Goal: Task Accomplishment & Management: Use online tool/utility

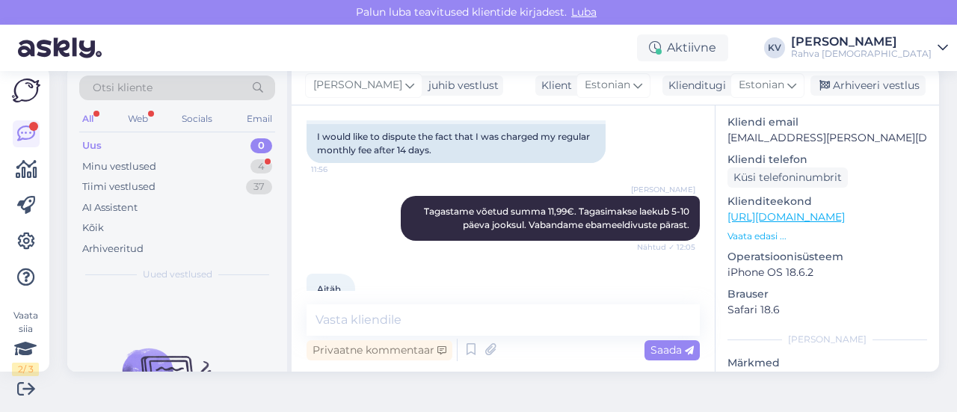
scroll to position [1901, 0]
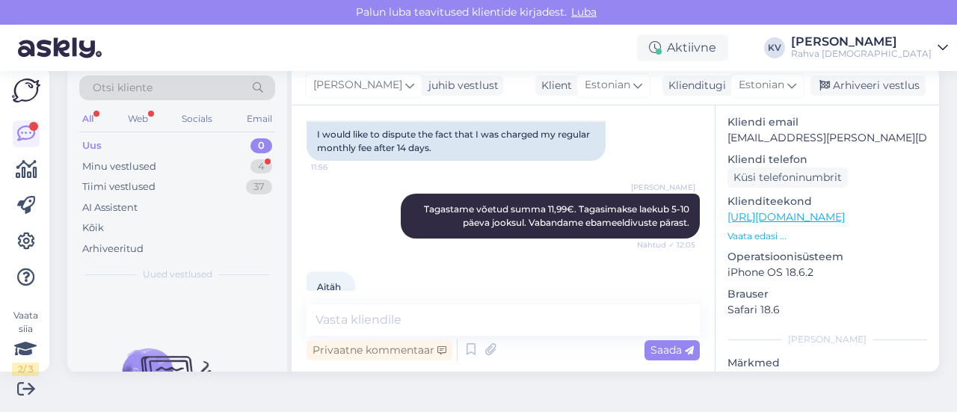
click at [387, 319] on textarea at bounding box center [503, 319] width 393 height 31
click at [144, 167] on div "Minu vestlused" at bounding box center [119, 166] width 74 height 15
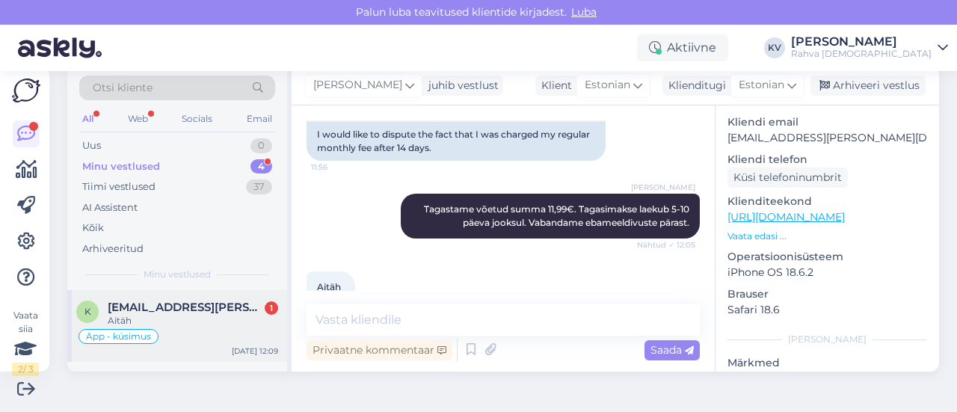
click at [169, 307] on span "[EMAIL_ADDRESS][PERSON_NAME][DOMAIN_NAME]" at bounding box center [186, 307] width 156 height 13
click at [843, 88] on div "Arhiveeri vestlus" at bounding box center [868, 86] width 115 height 20
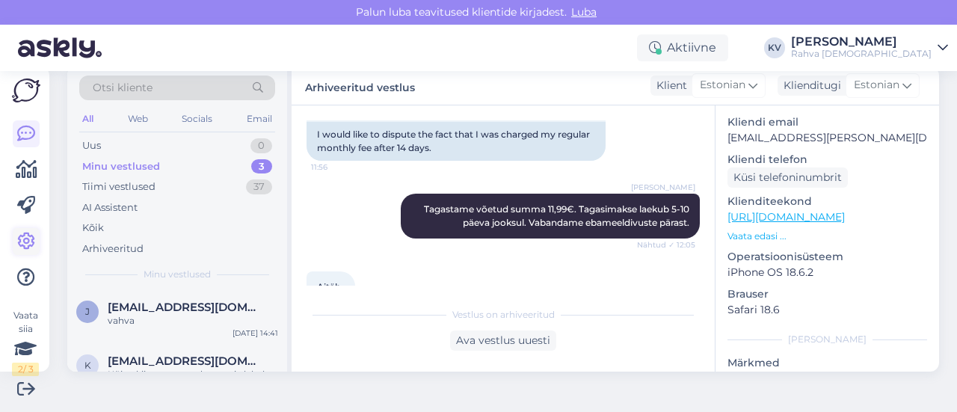
click at [34, 241] on icon at bounding box center [26, 242] width 18 height 18
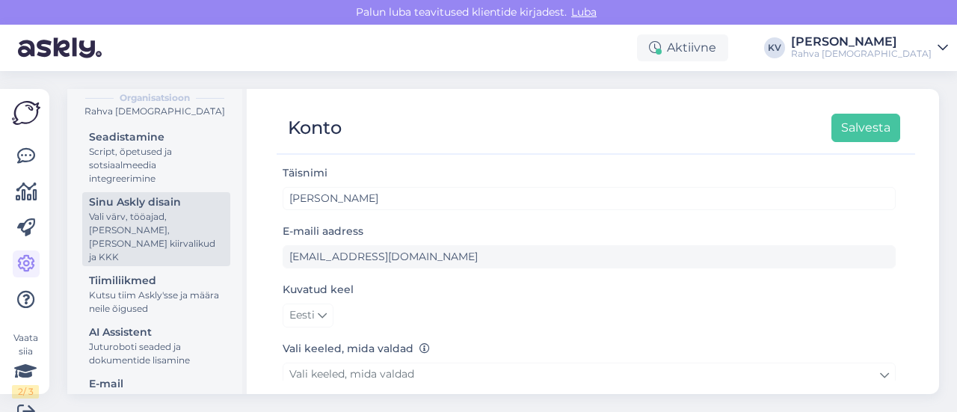
scroll to position [224, 0]
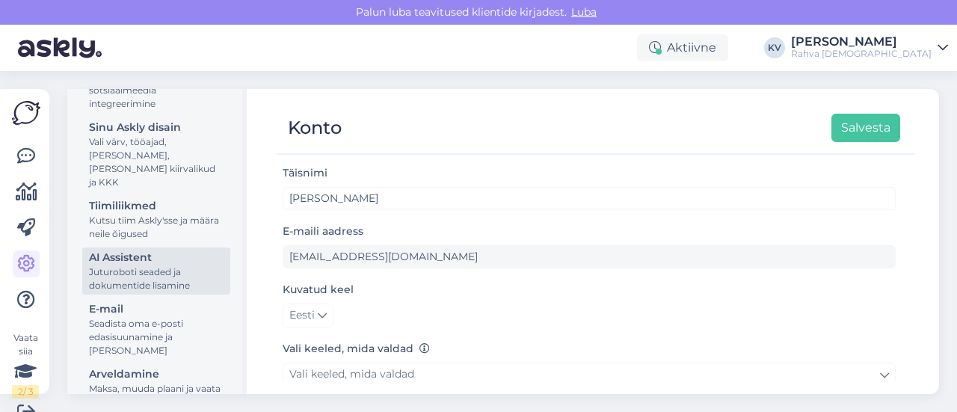
click at [127, 272] on div "Juturoboti seaded ja dokumentide lisamine" at bounding box center [156, 279] width 135 height 27
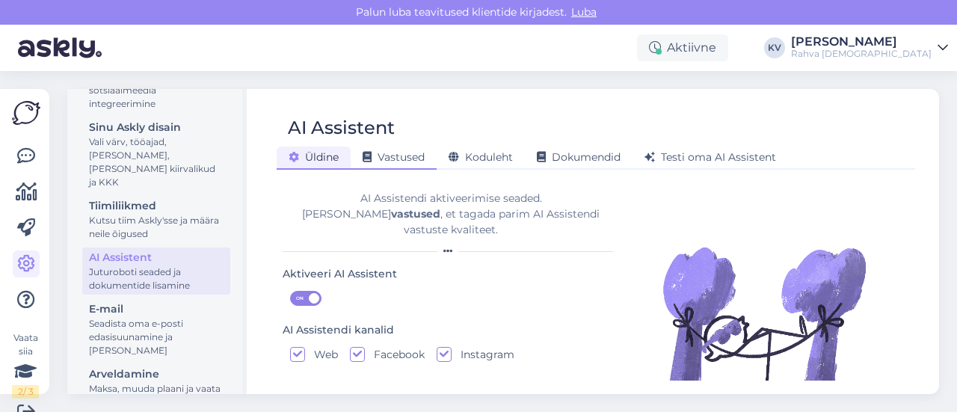
click at [402, 160] on span "Vastused" at bounding box center [394, 156] width 62 height 13
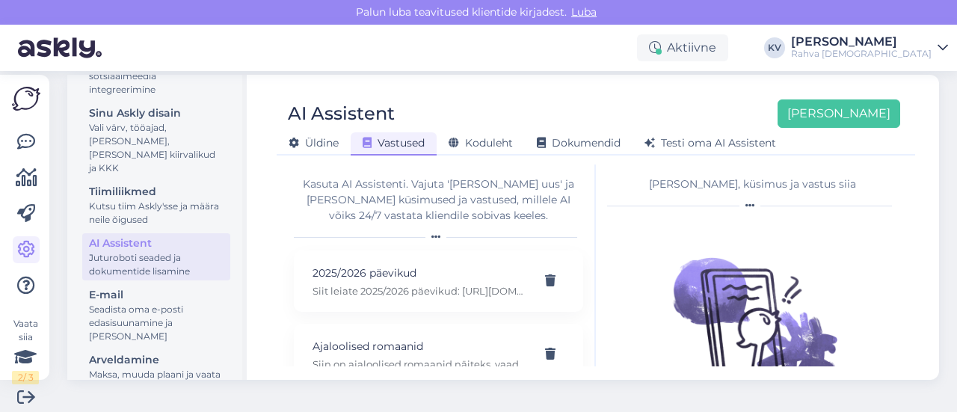
scroll to position [22, 0]
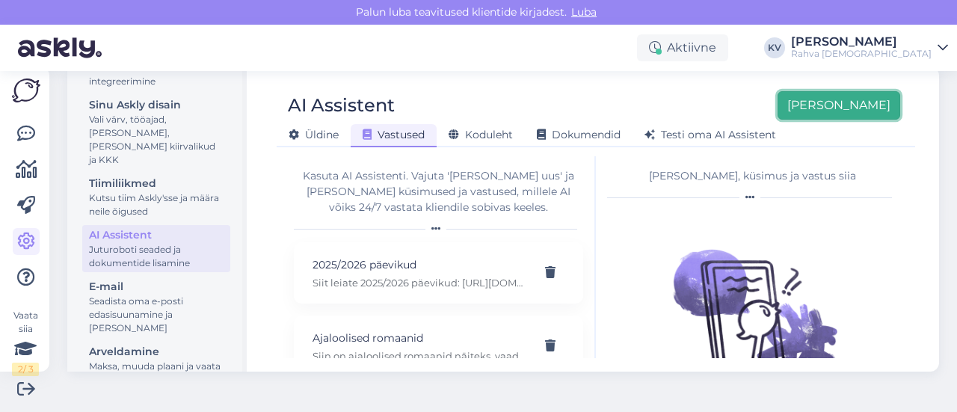
click at [854, 104] on button "[PERSON_NAME]" at bounding box center [839, 105] width 123 height 28
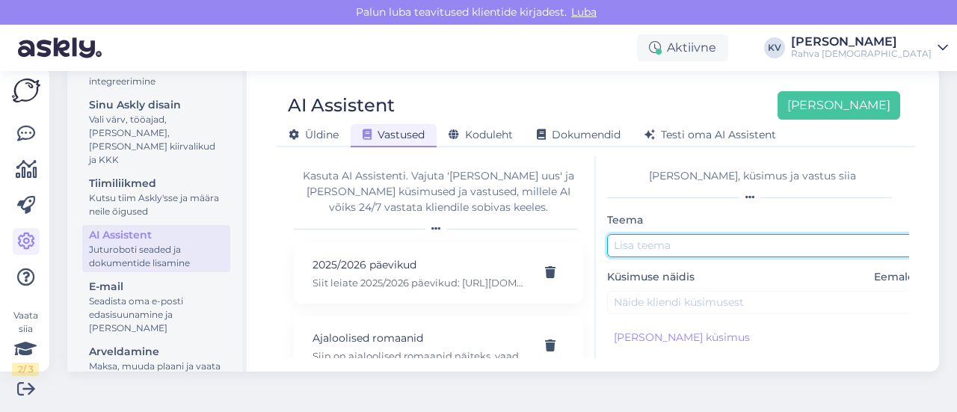
click at [670, 246] on input "text" at bounding box center [764, 245] width 314 height 23
click at [691, 252] on input "text" at bounding box center [764, 245] width 314 height 23
type input "Millal tuleb audioraamatuna"
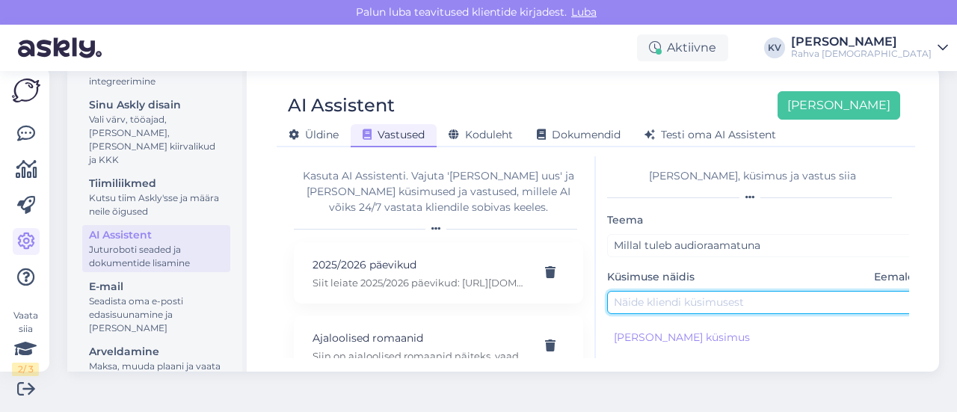
click at [673, 303] on input "text" at bounding box center [764, 302] width 314 height 23
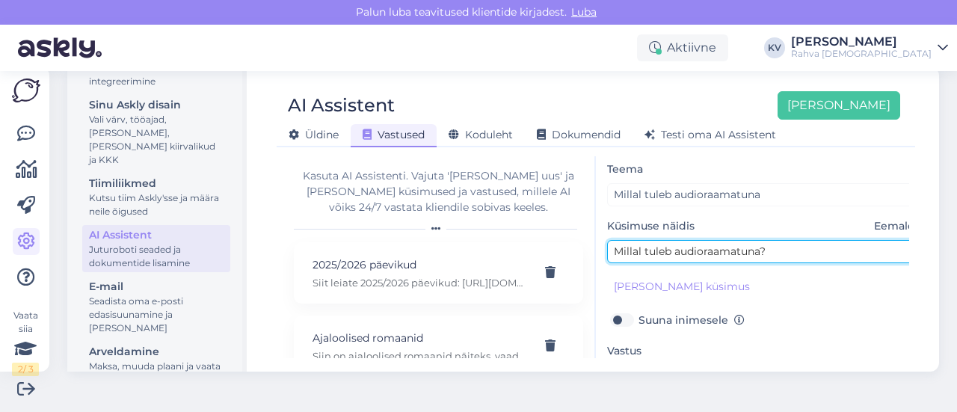
scroll to position [75, 0]
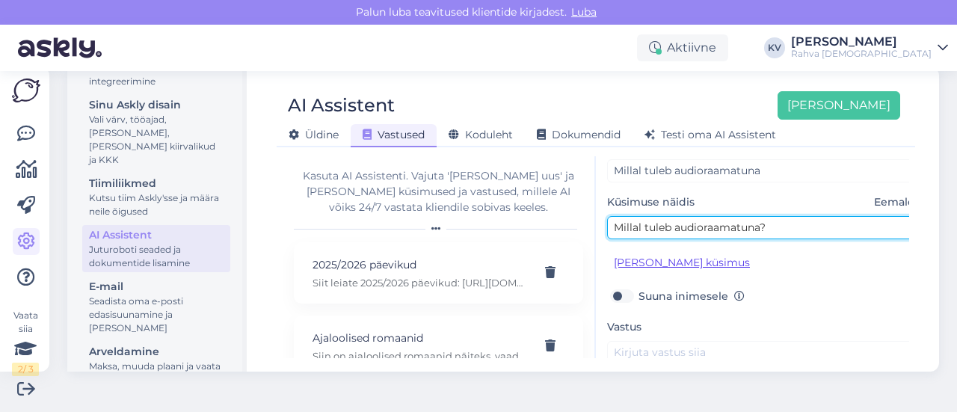
type input "Millal tuleb audioraamatuna?"
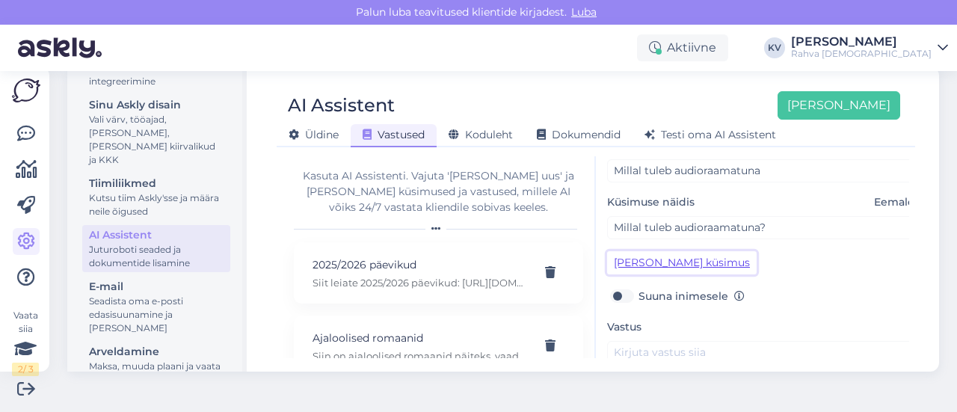
click at [676, 261] on button "[PERSON_NAME] küsimus" at bounding box center [682, 262] width 150 height 23
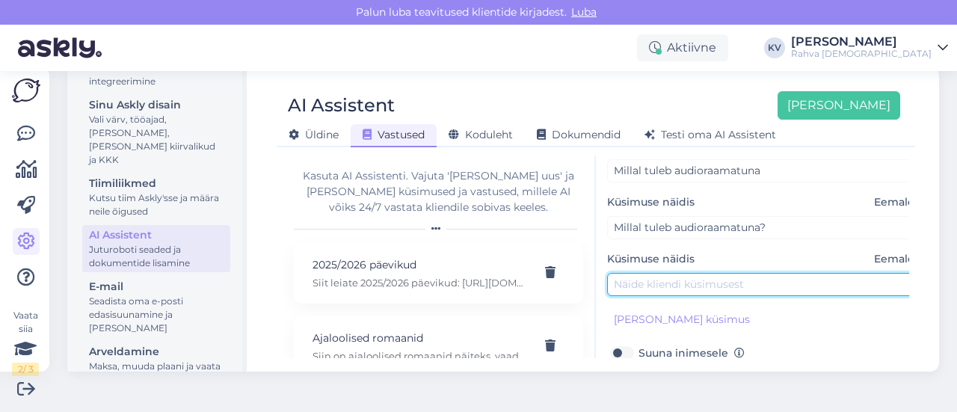
click at [674, 275] on input "text" at bounding box center [764, 284] width 314 height 23
type input "M"
type input "E-raamatuna on olemas, miks audioraamatut ei ole?"
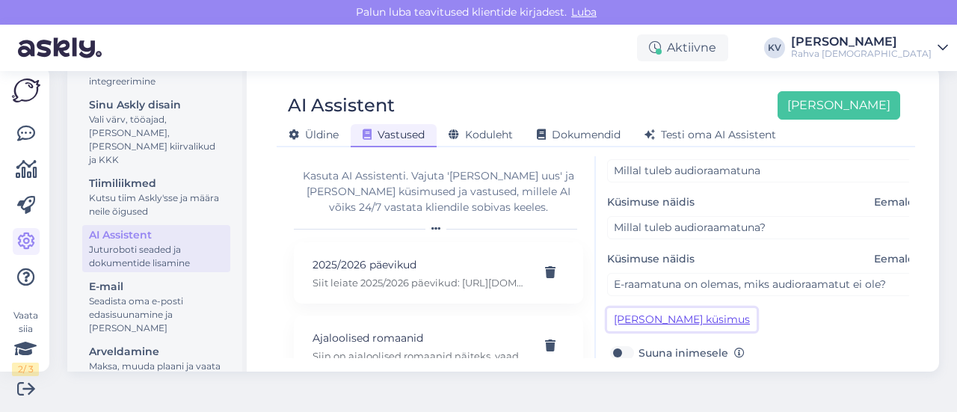
click at [674, 316] on button "[PERSON_NAME] küsimus" at bounding box center [682, 319] width 150 height 23
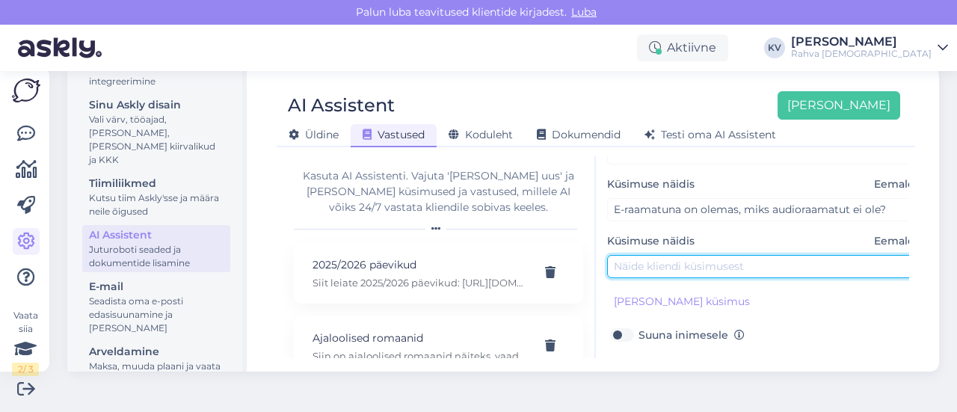
click at [692, 270] on input "text" at bounding box center [764, 266] width 314 height 23
type input "Kas seda raamatut saaks audioraamatuna?"
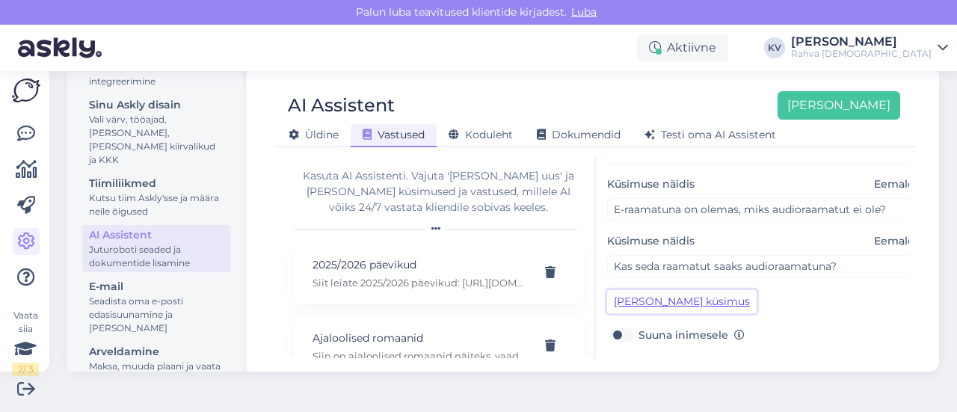
click at [692, 295] on button "[PERSON_NAME] küsimus" at bounding box center [682, 301] width 150 height 23
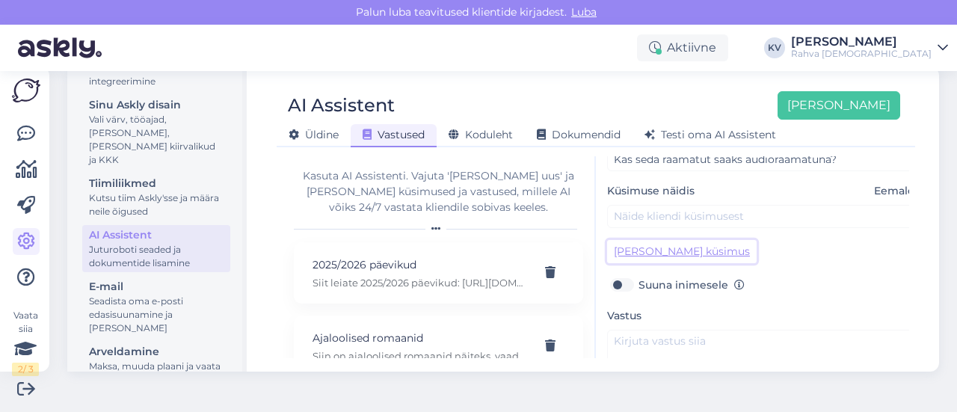
scroll to position [224, 0]
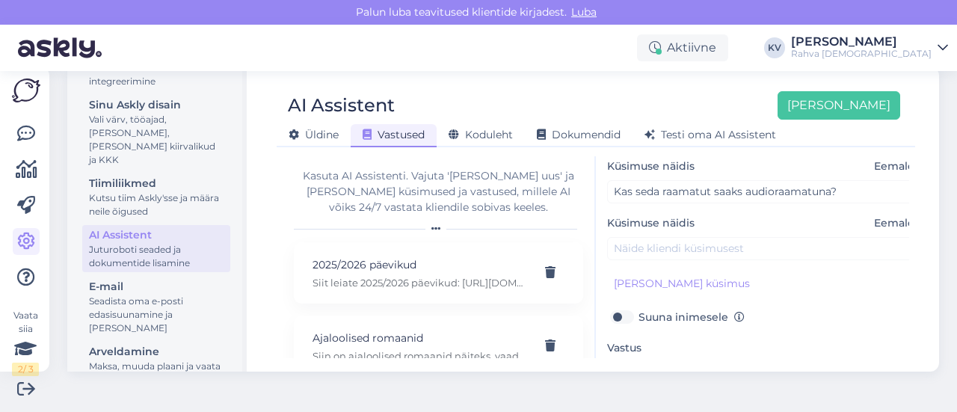
click at [879, 220] on span "Eemalda" at bounding box center [897, 223] width 47 height 16
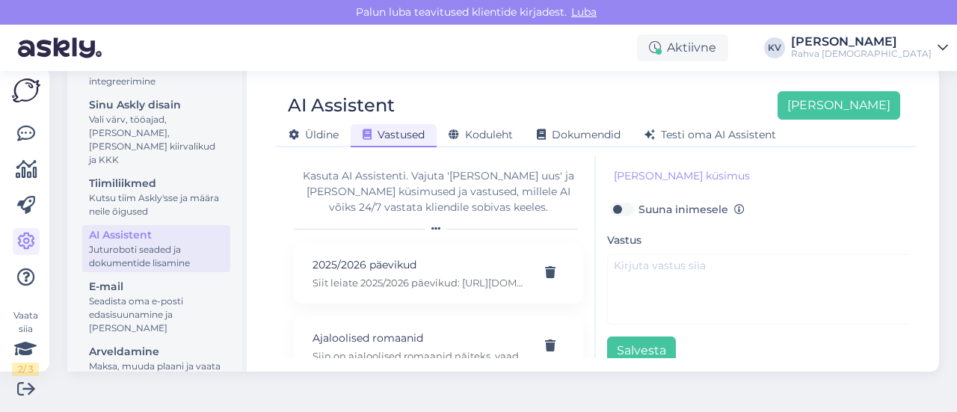
scroll to position [299, 0]
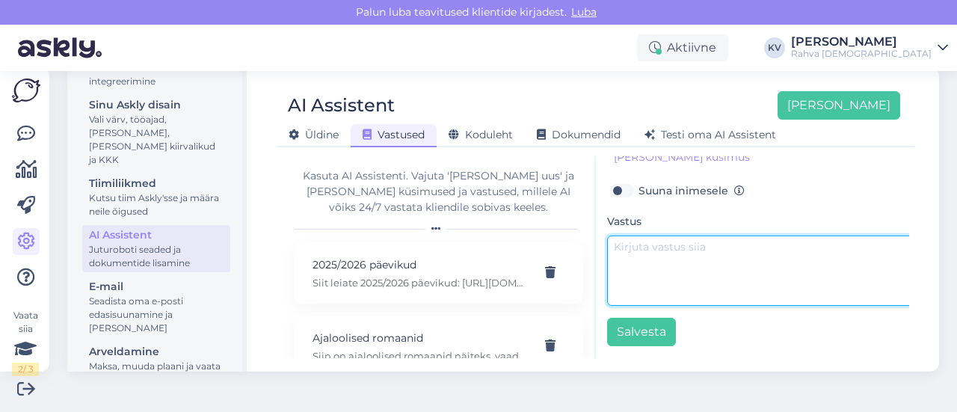
click at [681, 272] on textarea at bounding box center [764, 271] width 314 height 70
drag, startPoint x: 851, startPoint y: 245, endPoint x: 820, endPoint y: 242, distance: 31.6
click at [820, 242] on textarea "Väga tore, et huvitud audioraamatutest. [GEOGRAPHIC_DATA]" at bounding box center [764, 271] width 314 height 70
paste textarea "Kui soovid, et see tulevikus lisanduks, jaga oma soovi siin:"
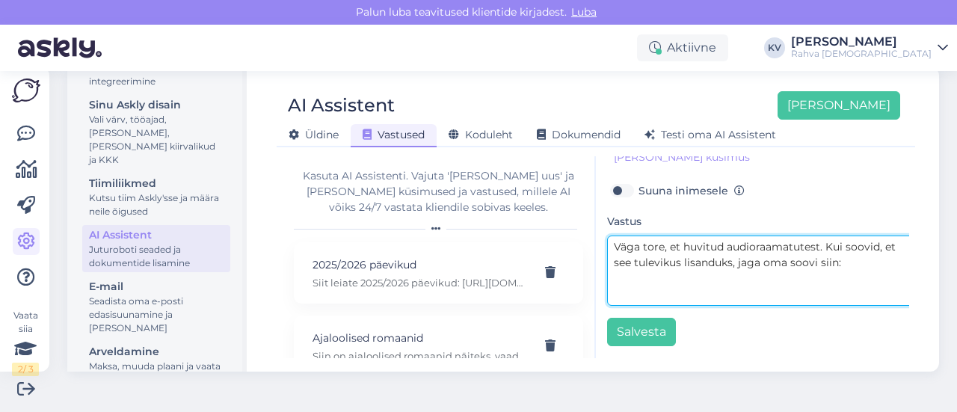
click at [830, 257] on textarea "Väga tore, et huvitud audioraamatutest. Kui soovid, et see tulevikus lisanduks,…" at bounding box center [764, 271] width 314 height 70
paste textarea "[URL][DOMAIN_NAME]"
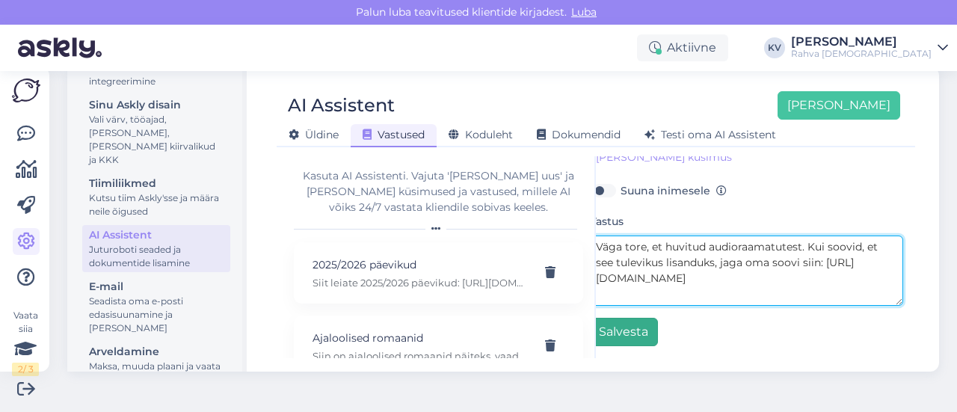
type textarea "Väga tore, et huvitud audioraamatutest. Kui soovid, et see tulevikus lisanduks,…"
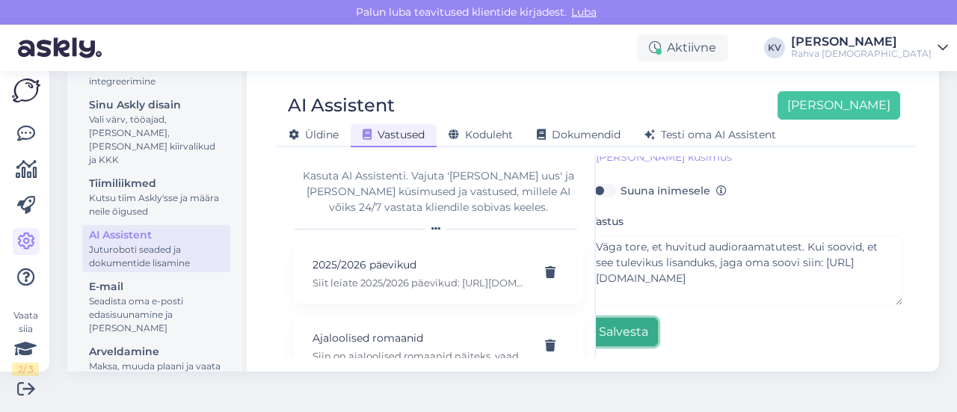
click at [628, 318] on button "Salvesta" at bounding box center [623, 332] width 69 height 28
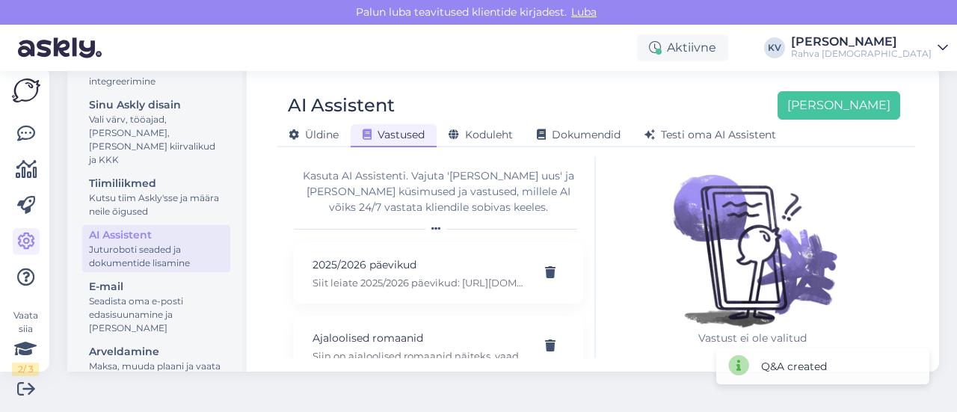
scroll to position [0, 0]
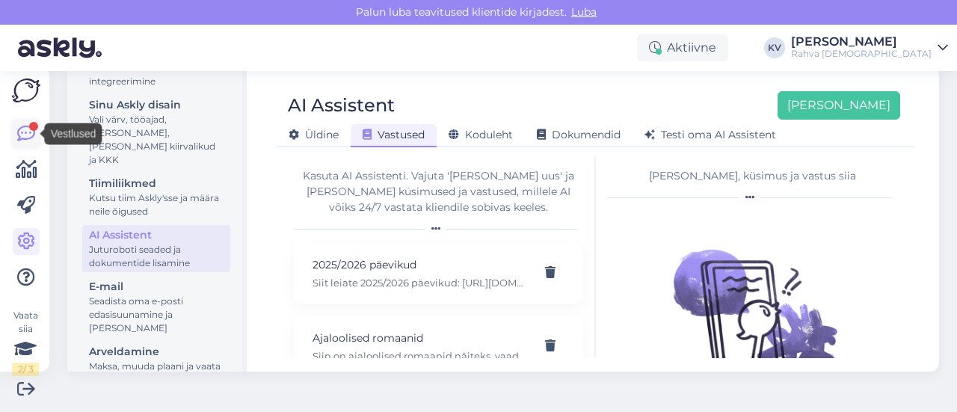
click at [22, 135] on icon at bounding box center [26, 134] width 18 height 18
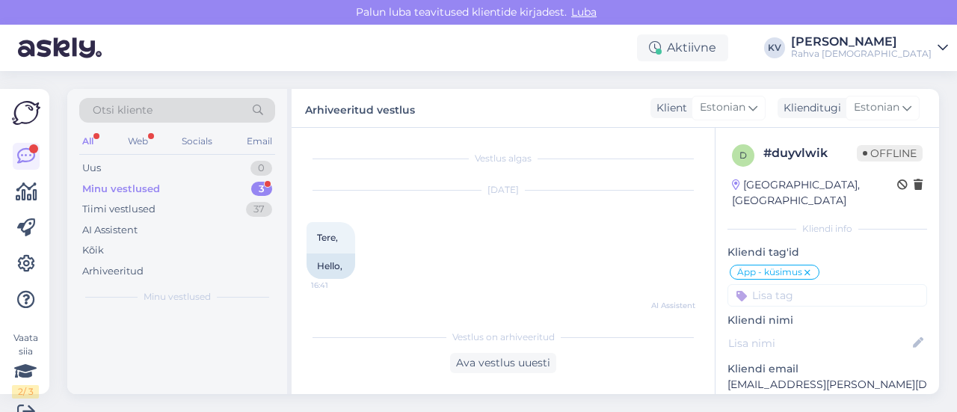
scroll to position [1907, 0]
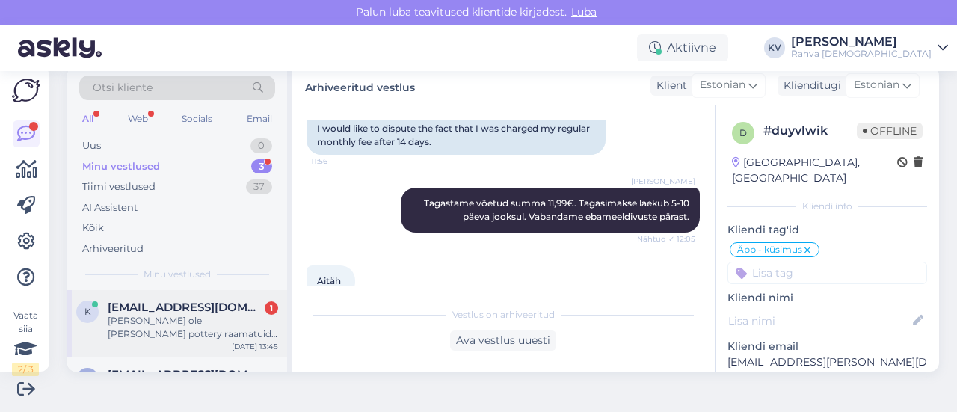
click at [168, 336] on div "[PERSON_NAME] ole [PERSON_NAME] pottery raamatuid audioraamatutena saadaval?" at bounding box center [193, 327] width 171 height 27
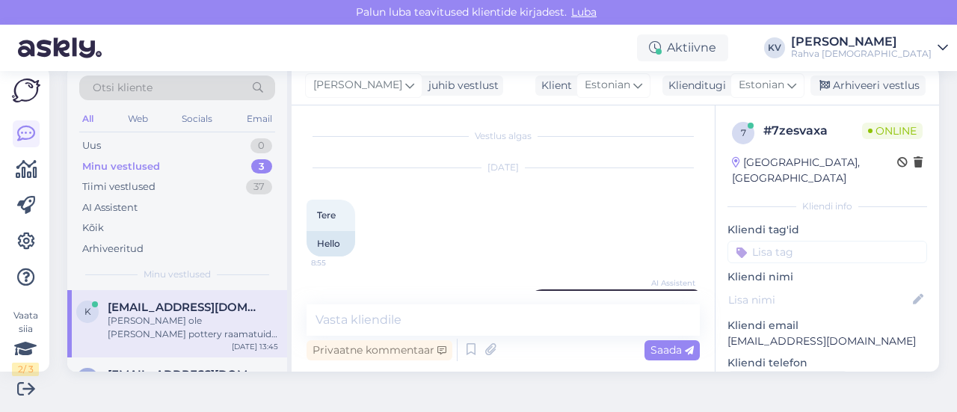
scroll to position [1199, 0]
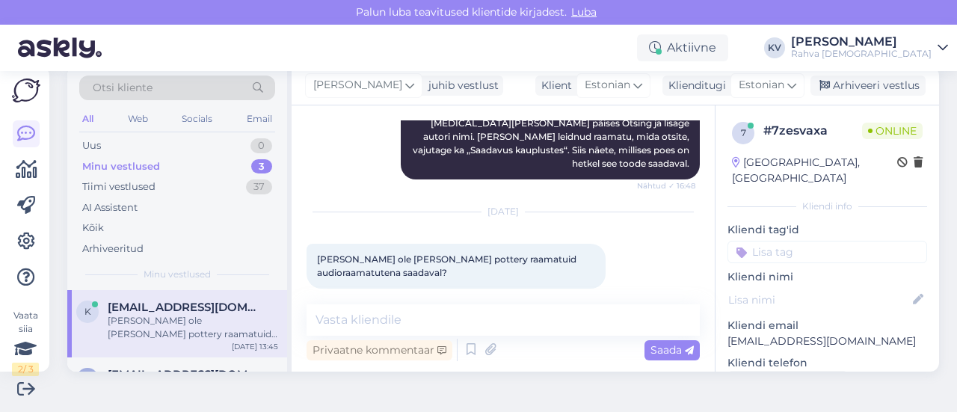
click at [865, 74] on div "[PERSON_NAME] juhib vestlust Klient [DEMOGRAPHIC_DATA] Klienditugi [DEMOGRAPHIC…" at bounding box center [616, 86] width 648 height 39
click at [862, 84] on div "Arhiveeri vestlus" at bounding box center [868, 86] width 115 height 20
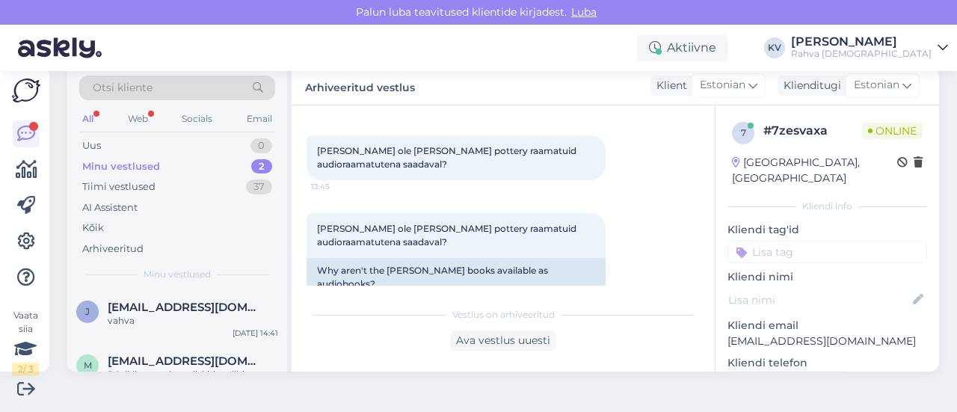
scroll to position [1412, 0]
